Goal: Information Seeking & Learning: Learn about a topic

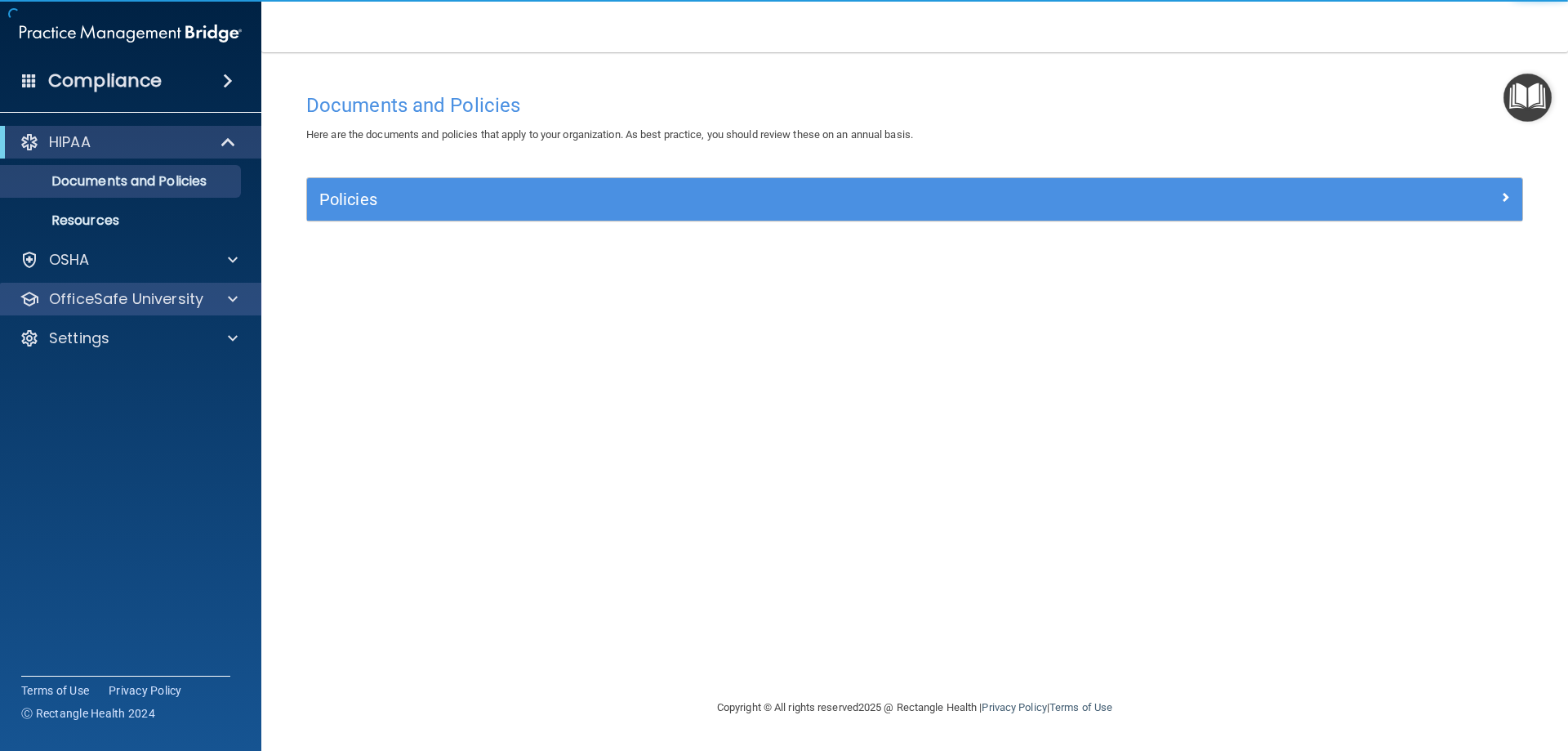
click at [140, 285] on div "OfficeSafe University" at bounding box center [131, 299] width 262 height 33
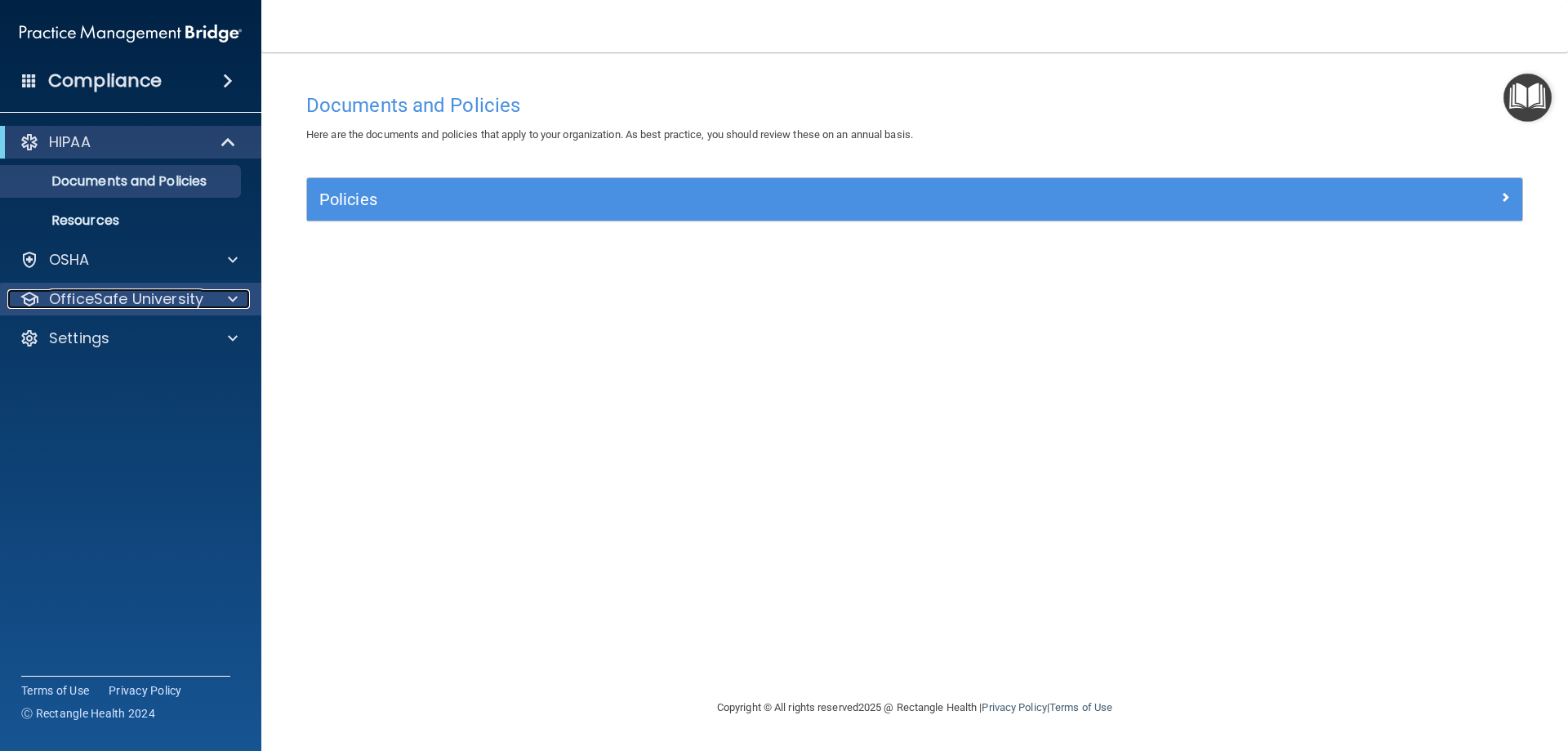
click at [228, 295] on span at bounding box center [232, 299] width 9 height 20
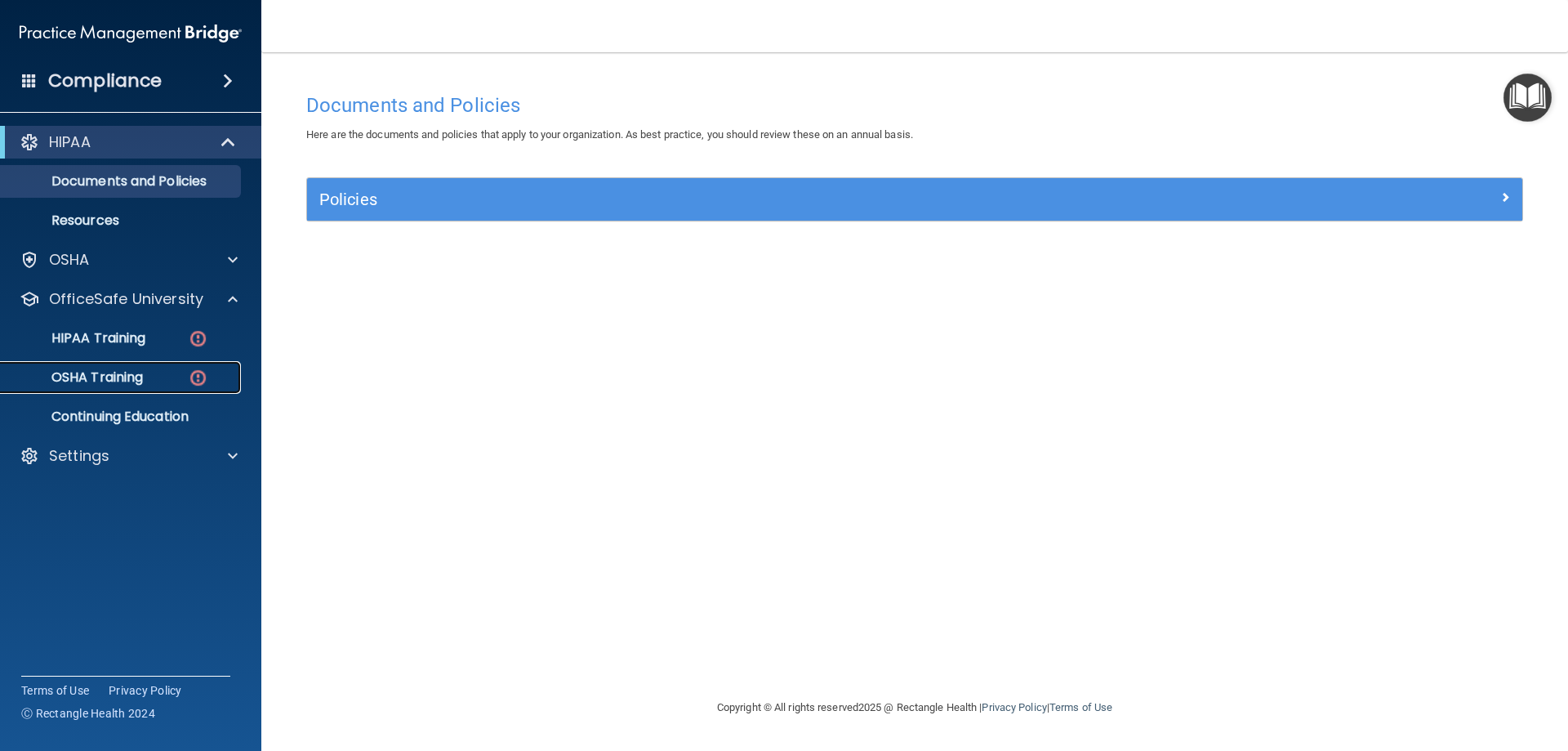
click at [116, 390] on link "OSHA Training" at bounding box center [112, 378] width 258 height 33
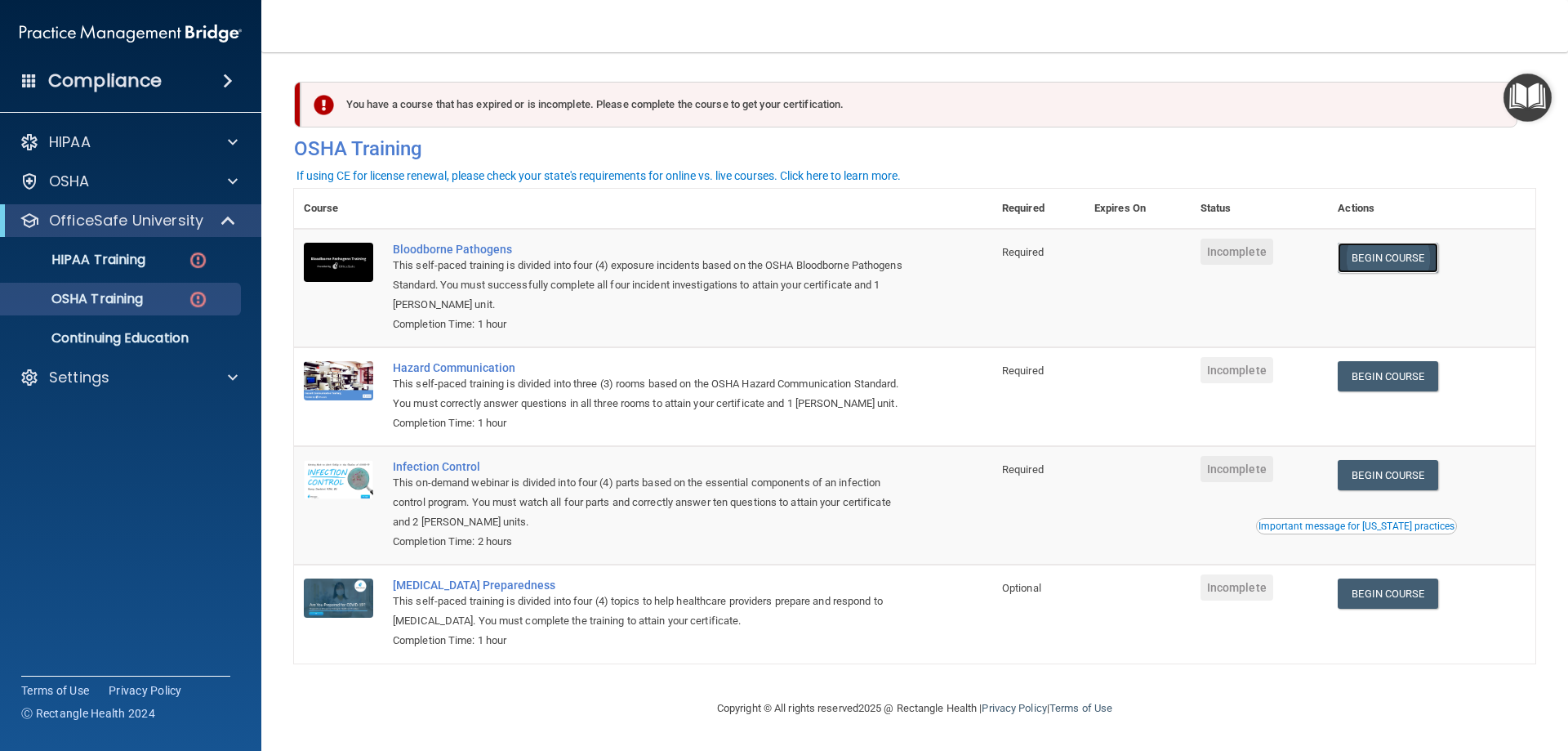
click at [1390, 258] on link "Begin Course" at bounding box center [1387, 257] width 99 height 30
